Goal: Task Accomplishment & Management: Use online tool/utility

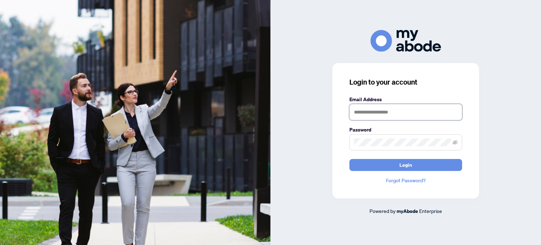
click at [417, 116] on input "text" at bounding box center [405, 112] width 113 height 16
type input "**********"
click at [454, 140] on icon "eye-invisible" at bounding box center [455, 142] width 5 height 5
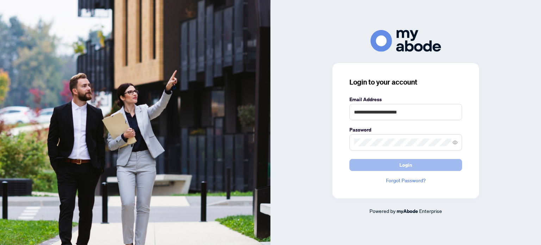
click at [399, 164] on span "Login" at bounding box center [405, 164] width 13 height 11
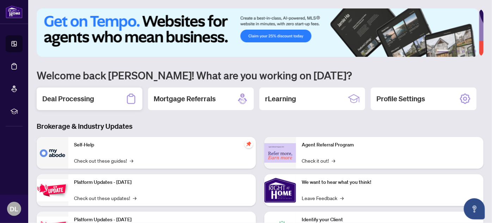
click at [88, 103] on h2 "Deal Processing" at bounding box center [68, 99] width 52 height 10
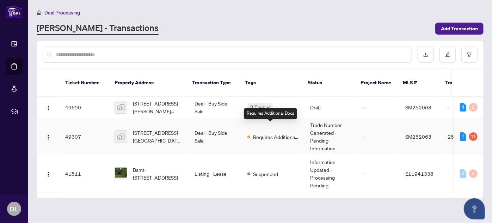
click at [272, 133] on span "Requires Additional Docs" at bounding box center [276, 137] width 46 height 8
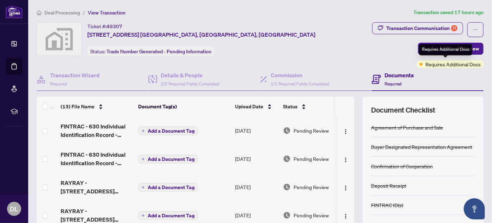
click at [437, 49] on div "Requires Additional Docs" at bounding box center [445, 49] width 53 height 11
click at [426, 45] on span "Submit for Admin Review" at bounding box center [450, 48] width 56 height 11
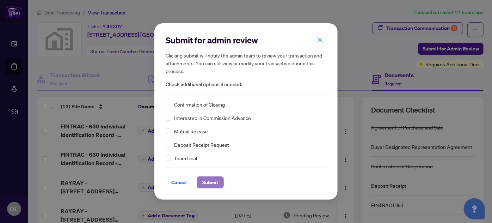
click at [214, 182] on span "Submit" at bounding box center [210, 181] width 16 height 11
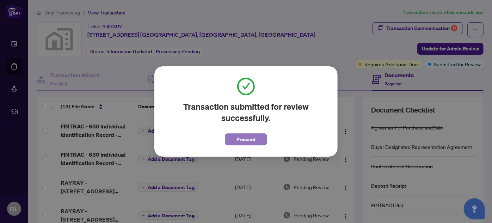
click at [249, 140] on span "Proceed" at bounding box center [246, 138] width 19 height 11
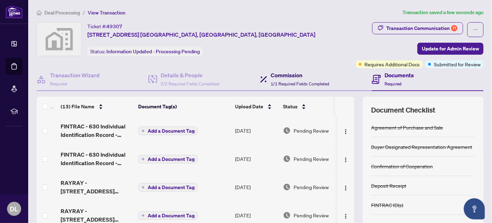
click at [291, 78] on h4 "Commission" at bounding box center [299, 75] width 58 height 8
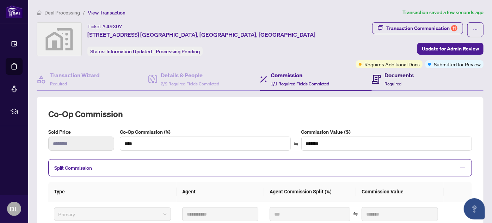
click at [385, 81] on span "Required" at bounding box center [392, 83] width 17 height 5
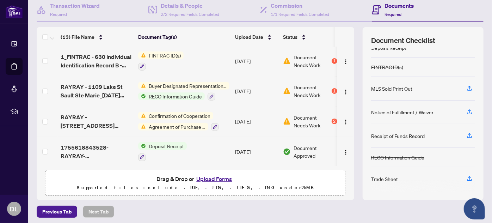
scroll to position [71, 0]
